Goal: Information Seeking & Learning: Learn about a topic

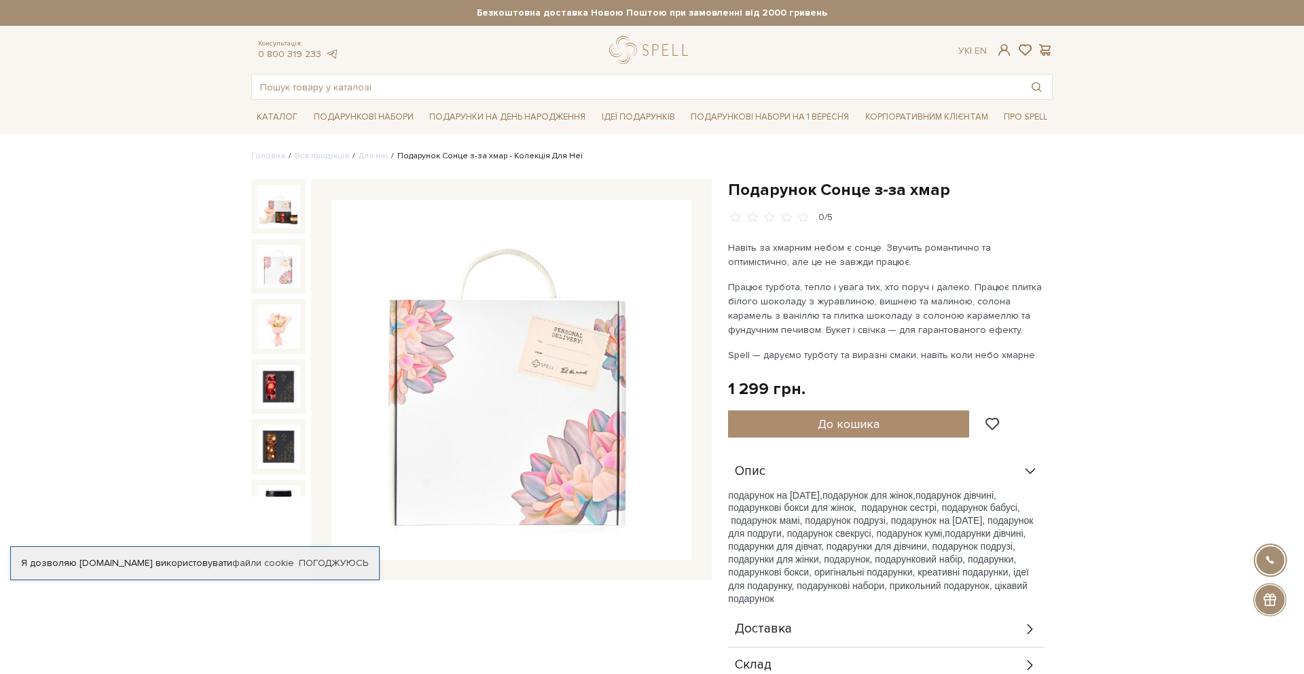
click at [272, 262] on img at bounding box center [278, 265] width 43 height 43
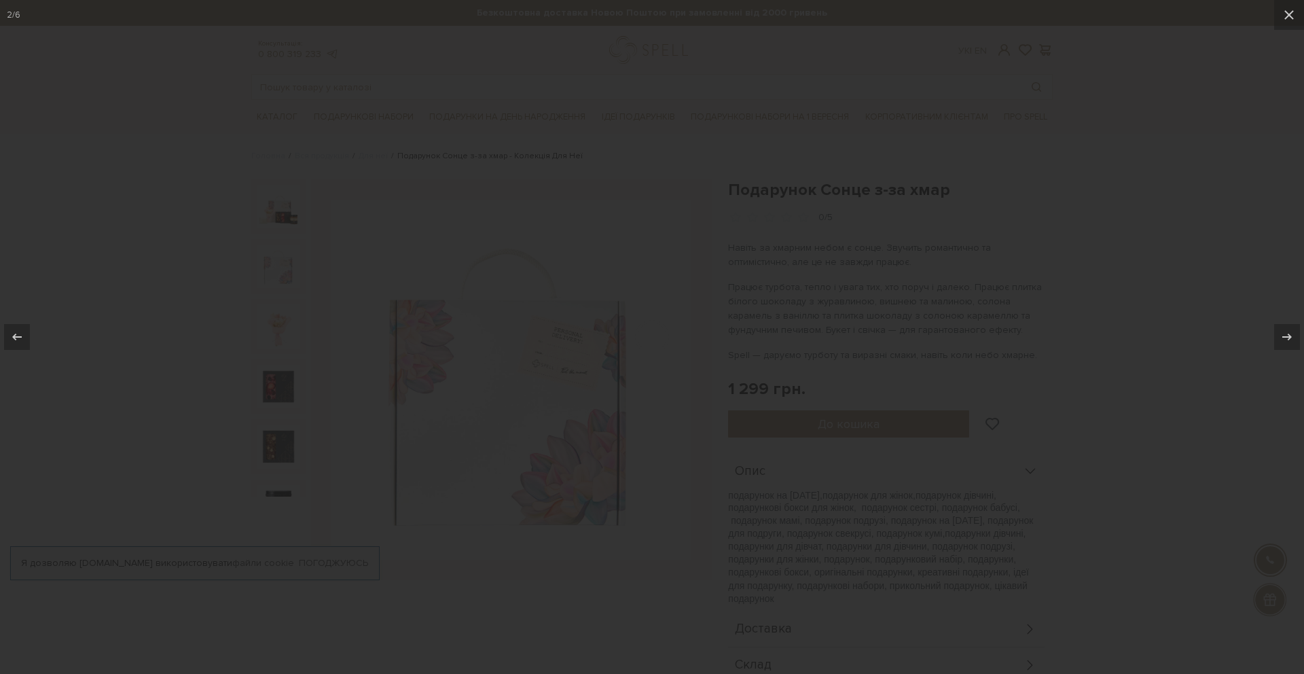
click at [284, 311] on div at bounding box center [652, 337] width 1304 height 674
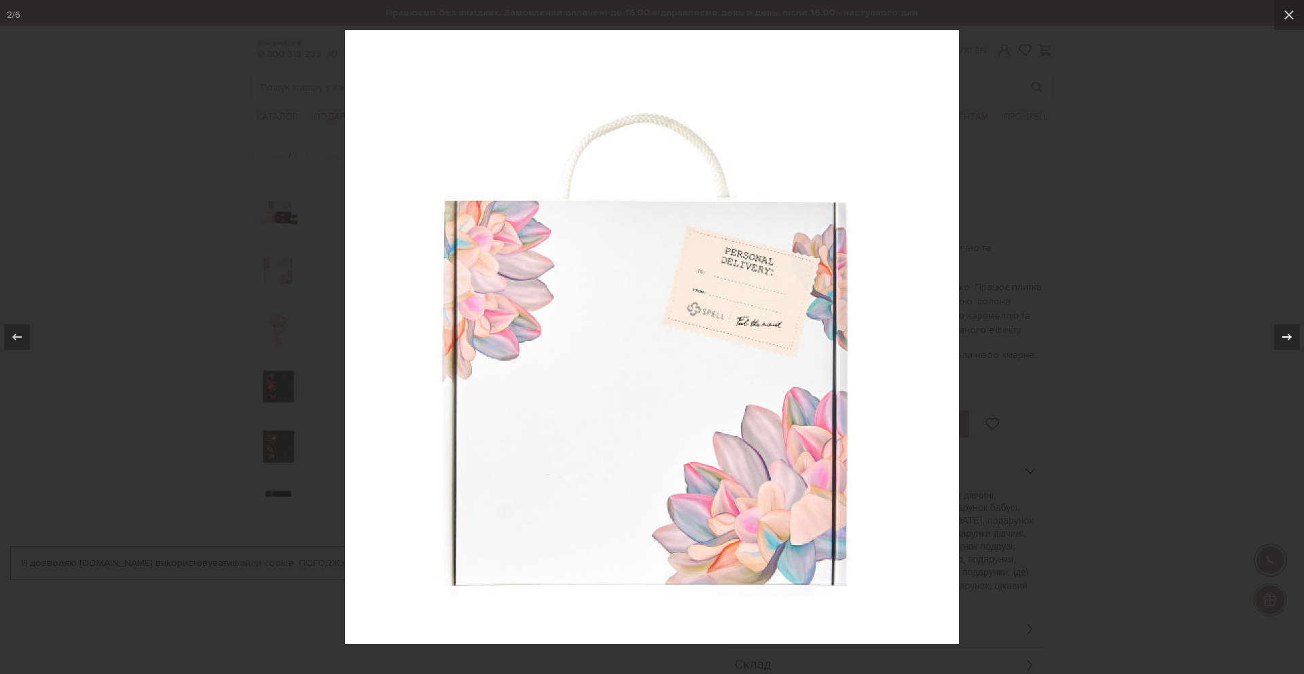
click at [1287, 332] on icon at bounding box center [1286, 337] width 16 height 16
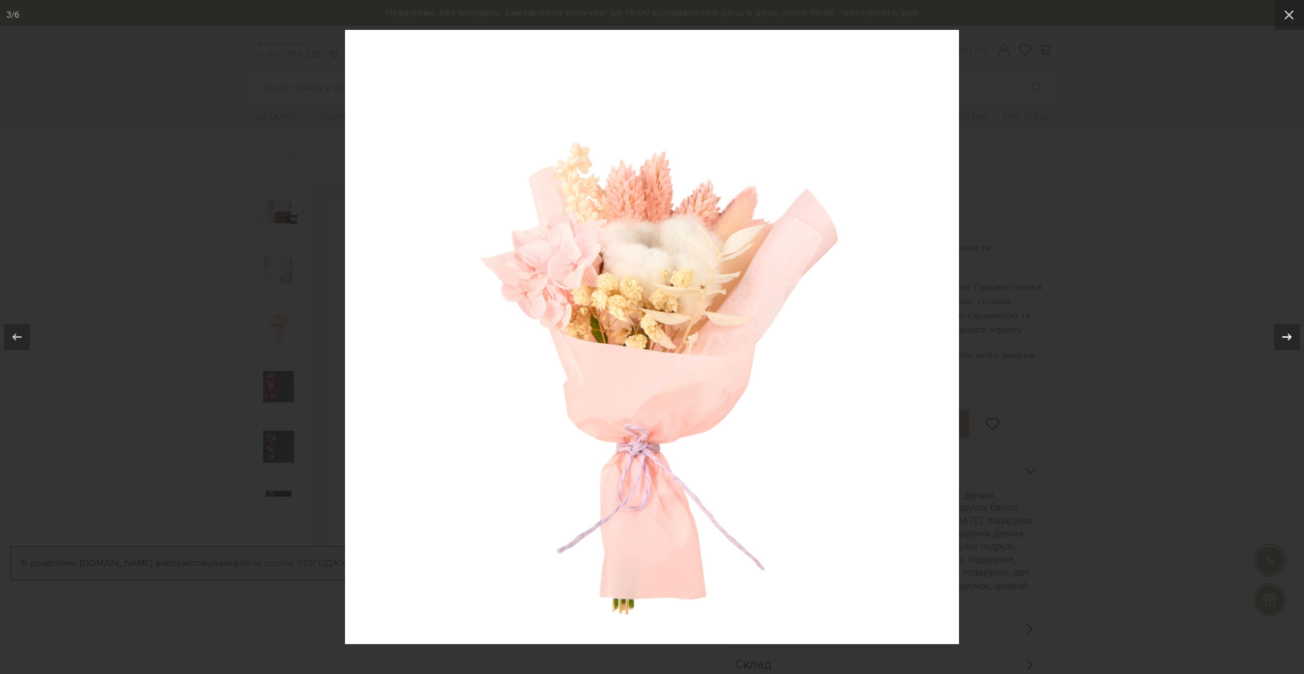
click at [1287, 332] on icon at bounding box center [1286, 337] width 16 height 16
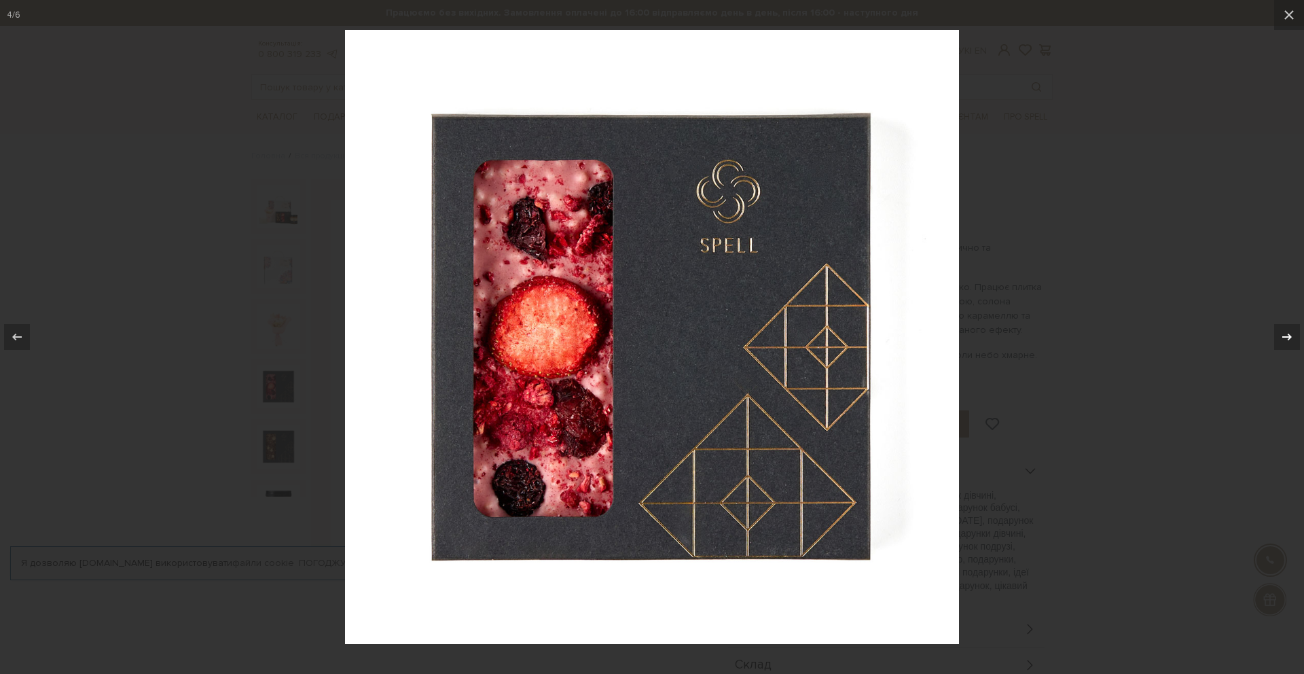
click at [1287, 332] on icon at bounding box center [1286, 337] width 16 height 16
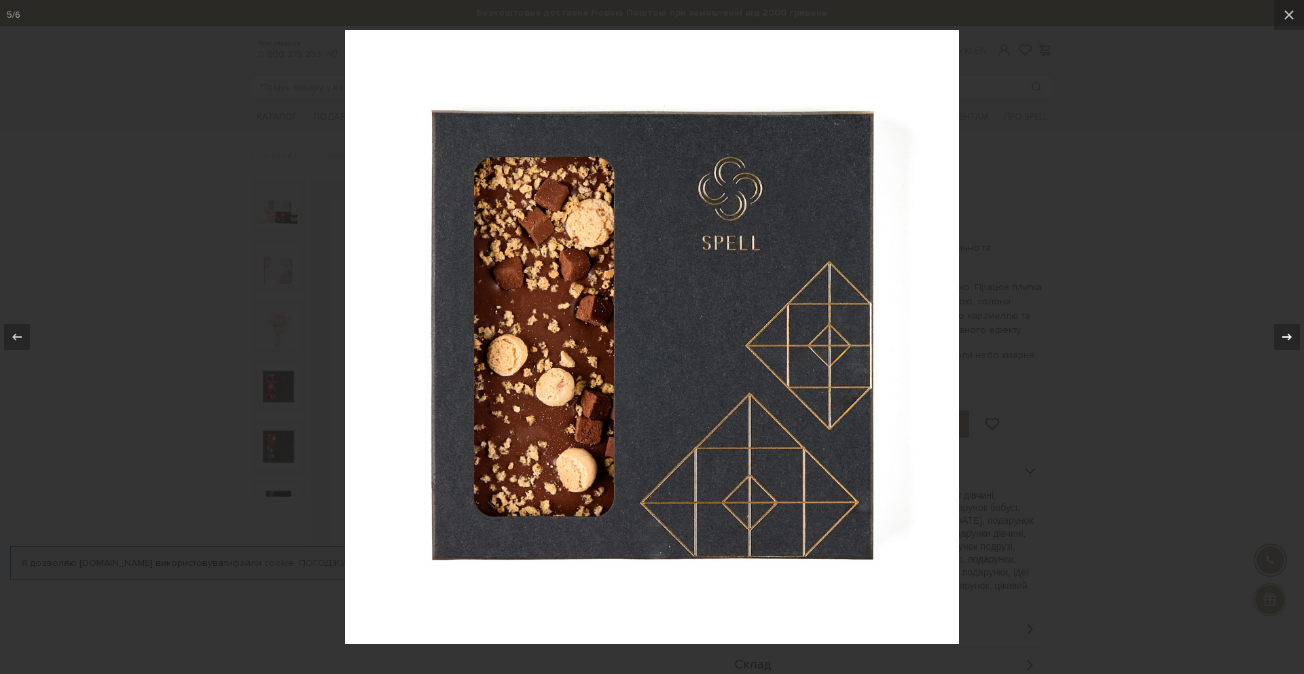
click at [1287, 332] on icon at bounding box center [1286, 337] width 16 height 16
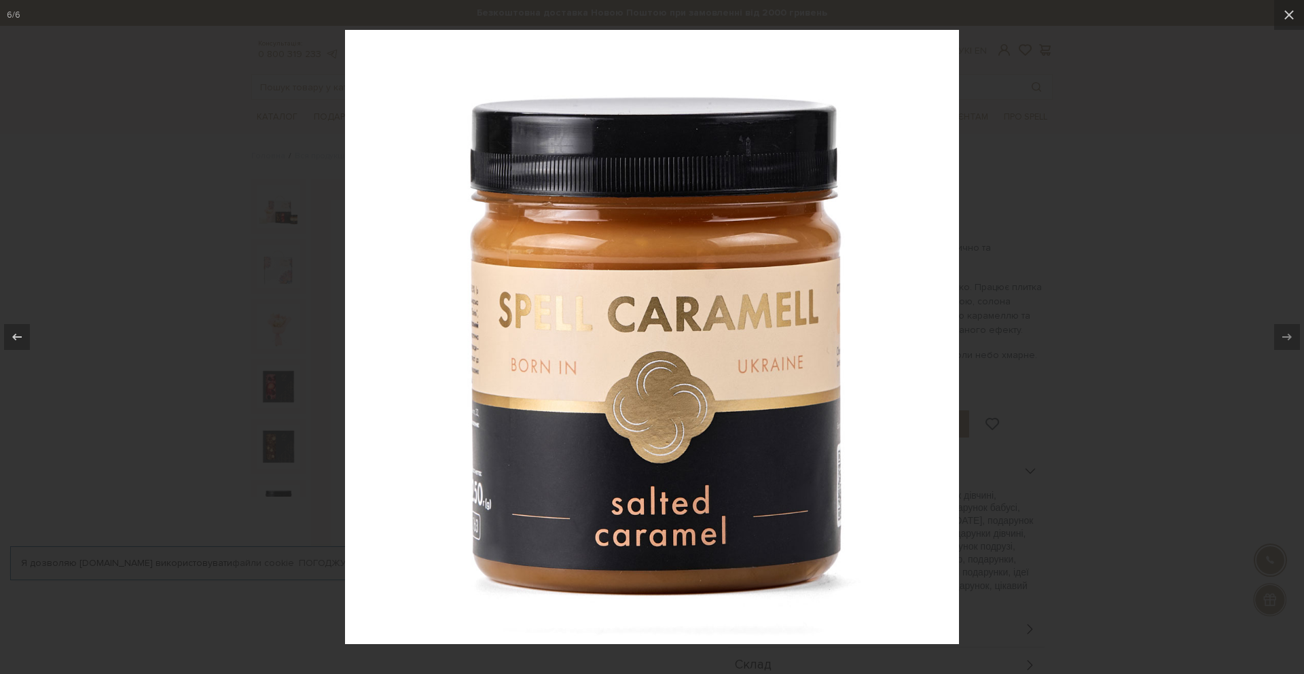
click at [1172, 277] on div at bounding box center [652, 337] width 1304 height 674
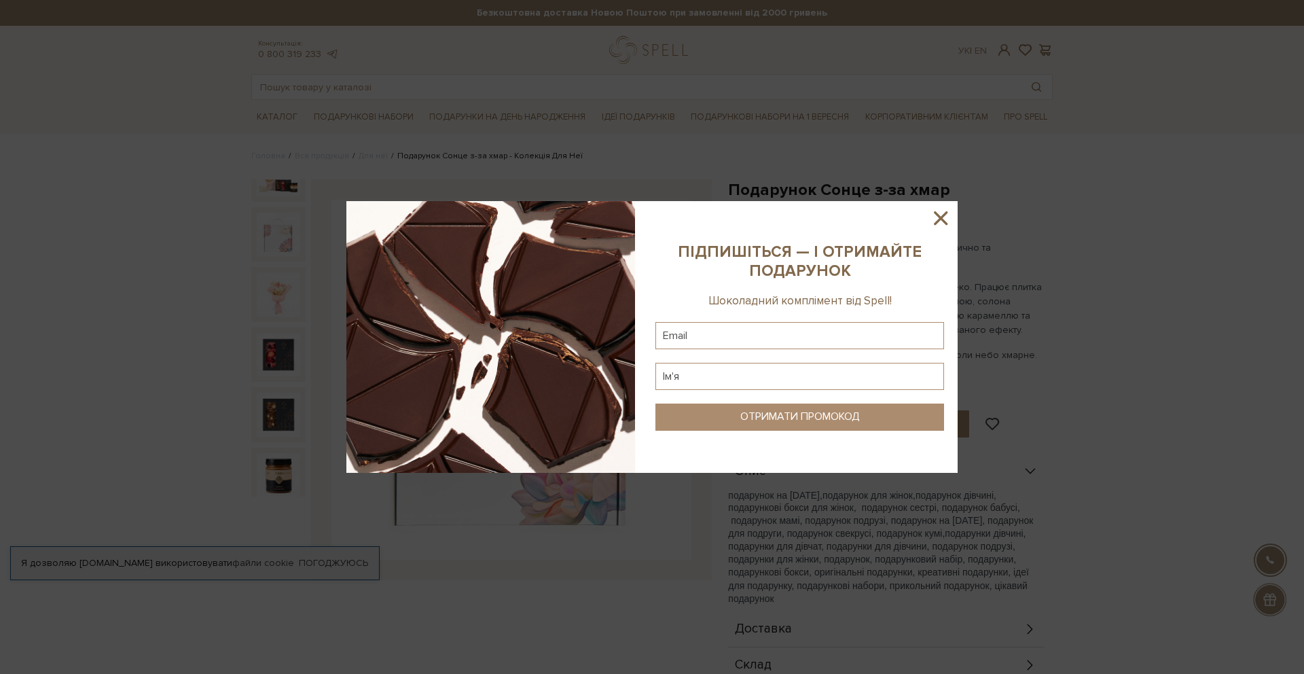
scroll to position [19, 0]
